Goal: Use online tool/utility

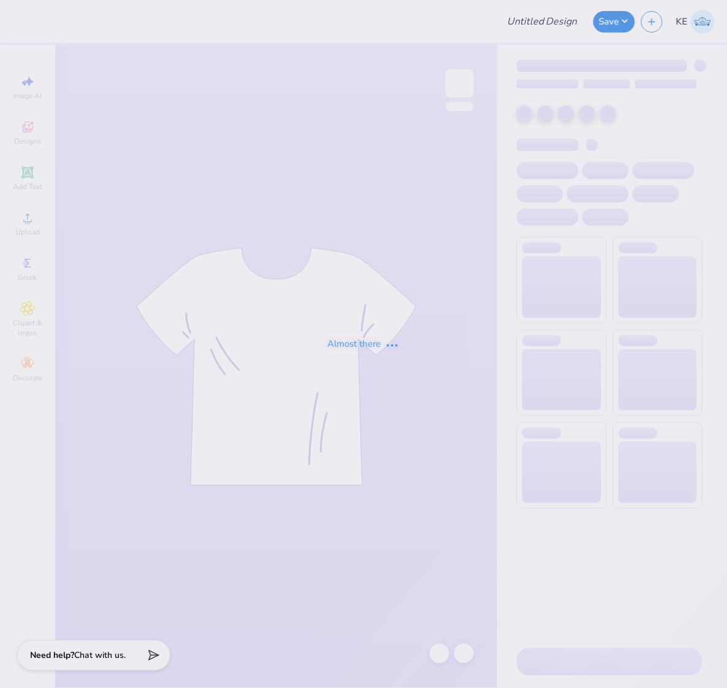
type input "Merch"
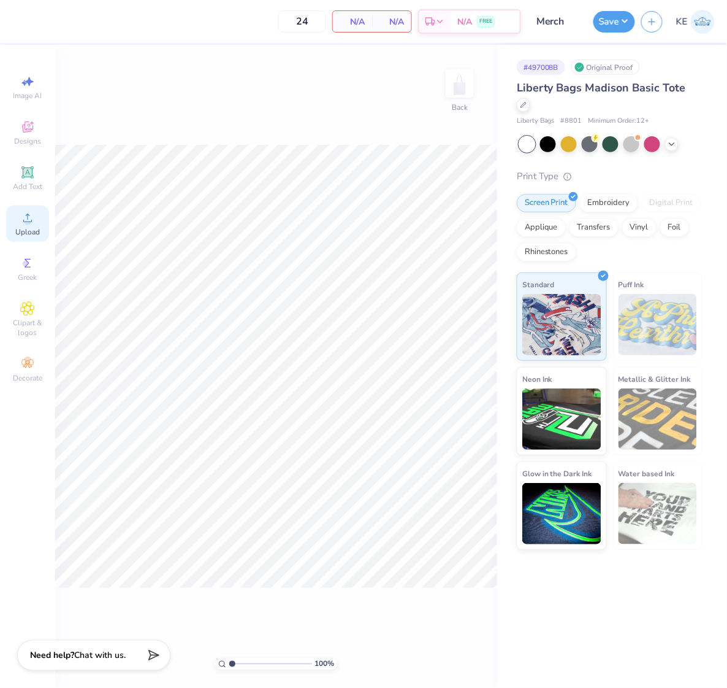
click at [34, 216] on icon at bounding box center [27, 217] width 15 height 15
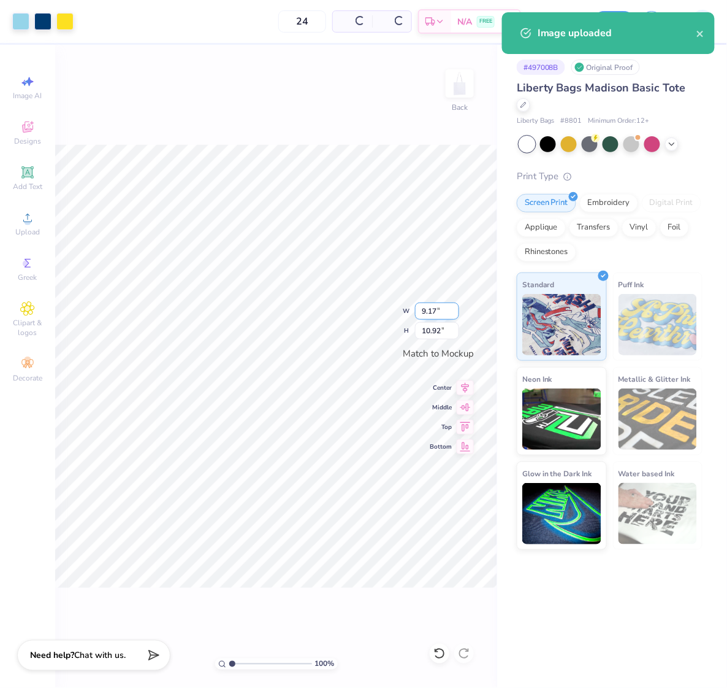
click at [430, 303] on input "9.17" at bounding box center [437, 310] width 44 height 17
click at [431, 313] on input "15" at bounding box center [437, 310] width 44 height 17
type input "5.00"
type input "5.95"
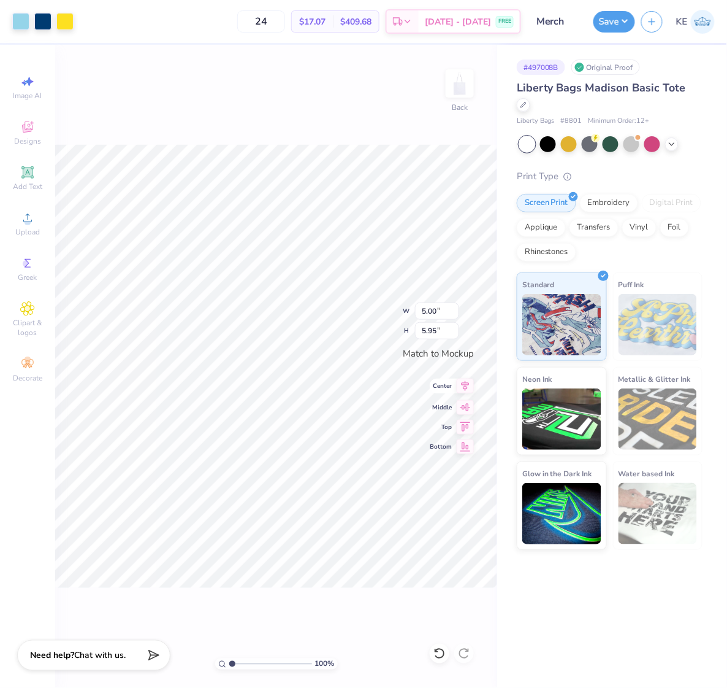
click at [469, 388] on icon at bounding box center [465, 385] width 17 height 15
click at [621, 20] on button "Save" at bounding box center [615, 19] width 42 height 21
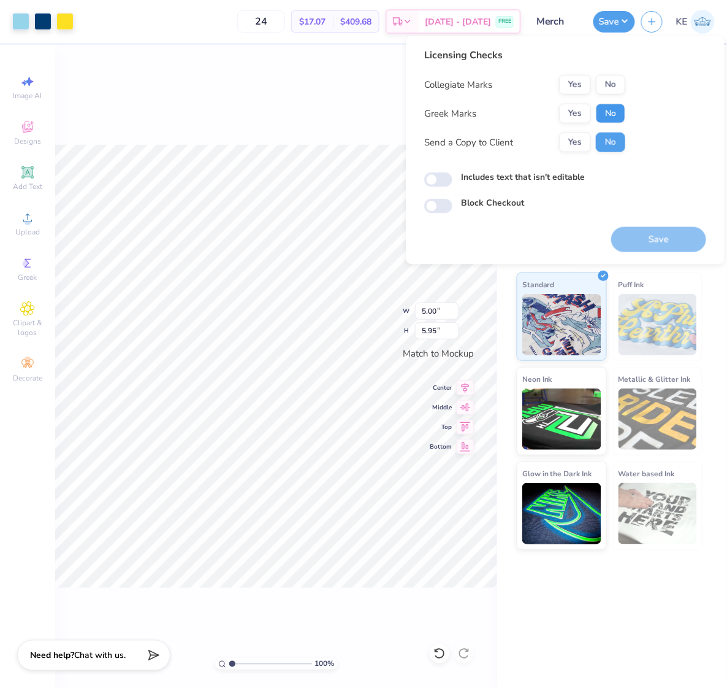
click at [614, 117] on button "No" at bounding box center [610, 114] width 29 height 20
click at [617, 79] on button "No" at bounding box center [610, 85] width 29 height 20
click at [663, 236] on button "Save" at bounding box center [658, 239] width 95 height 25
